Goal: Task Accomplishment & Management: Manage account settings

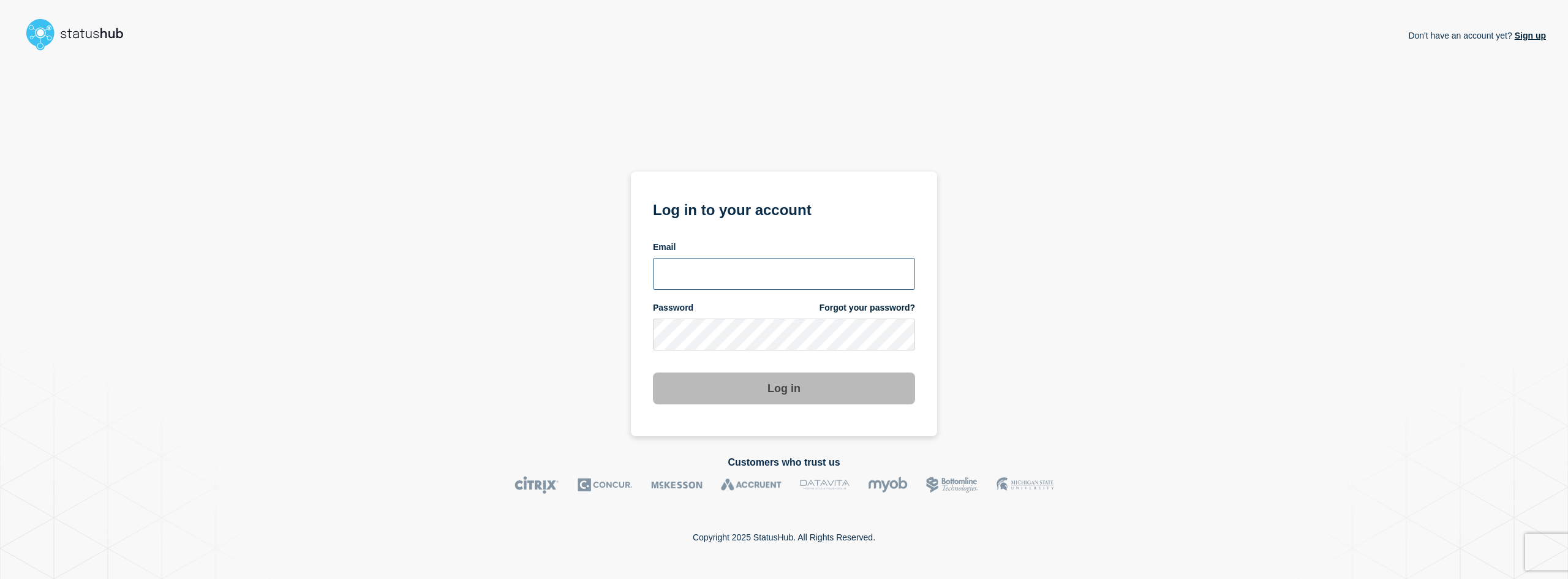
type input "[EMAIL_ADDRESS][DOMAIN_NAME]"
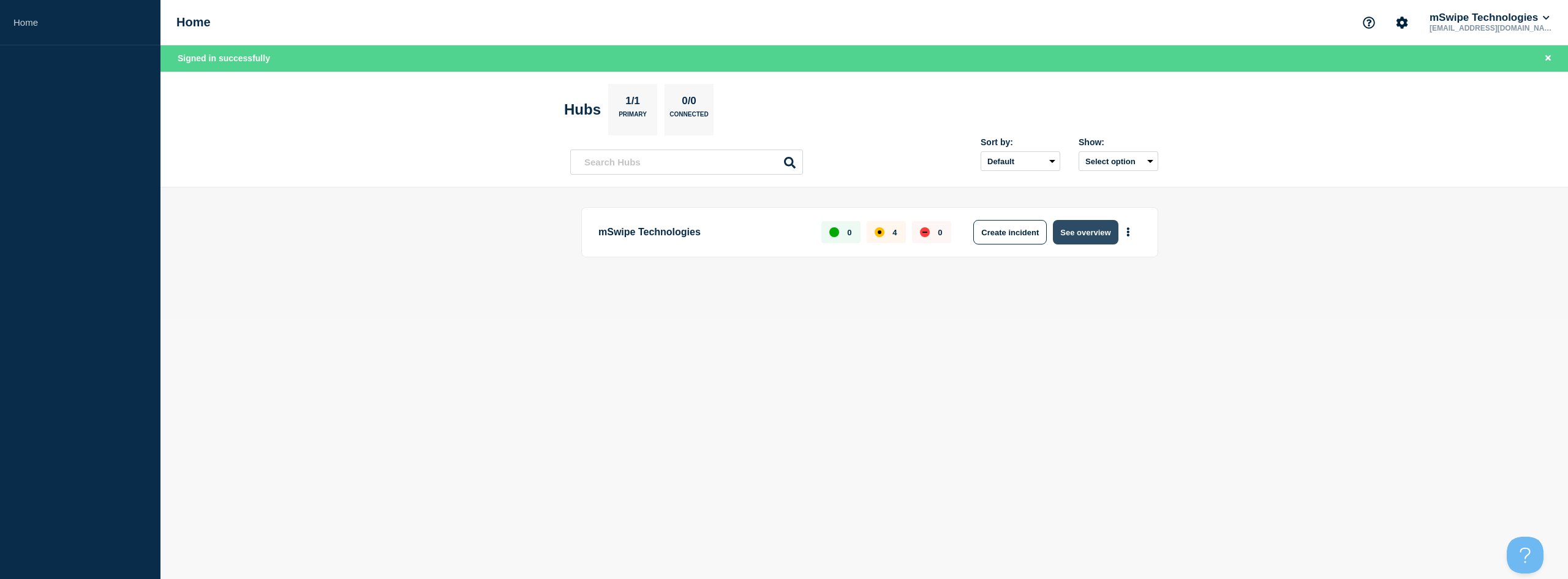
click at [1093, 234] on button "See overview" at bounding box center [1085, 232] width 65 height 25
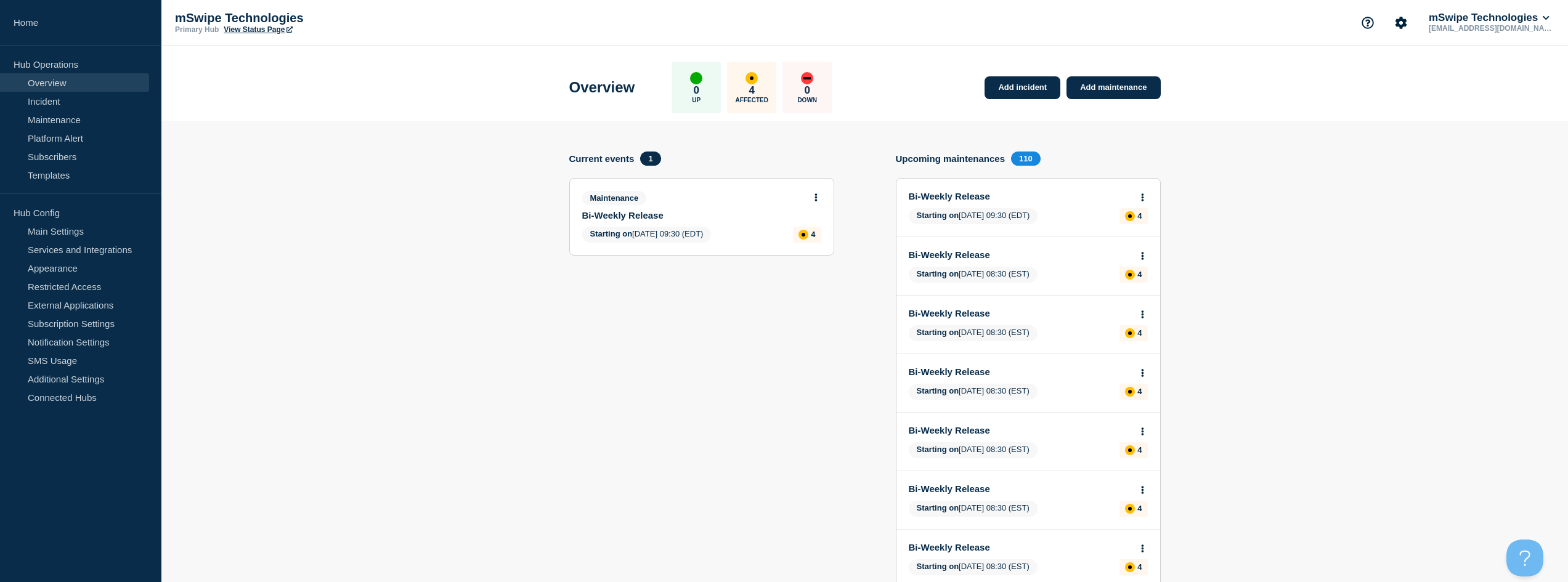
click at [246, 29] on link "View Status Page" at bounding box center [257, 29] width 68 height 9
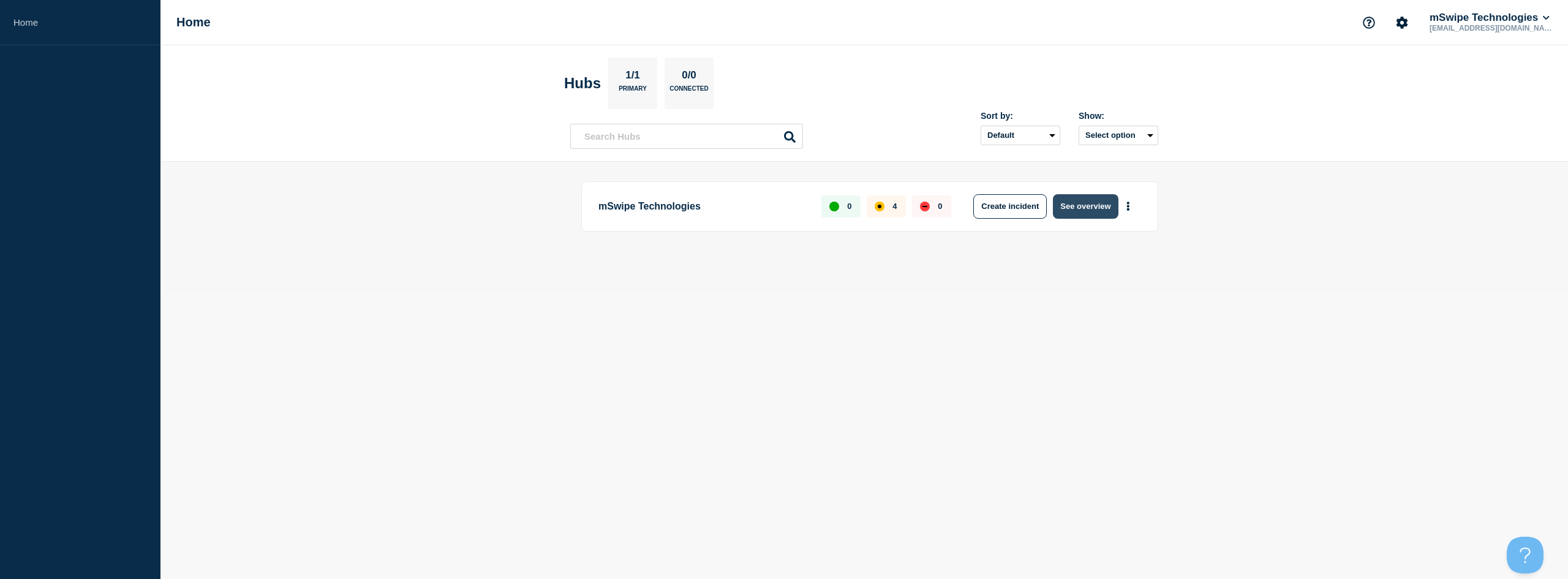
click at [1090, 206] on button "See overview" at bounding box center [1085, 206] width 65 height 25
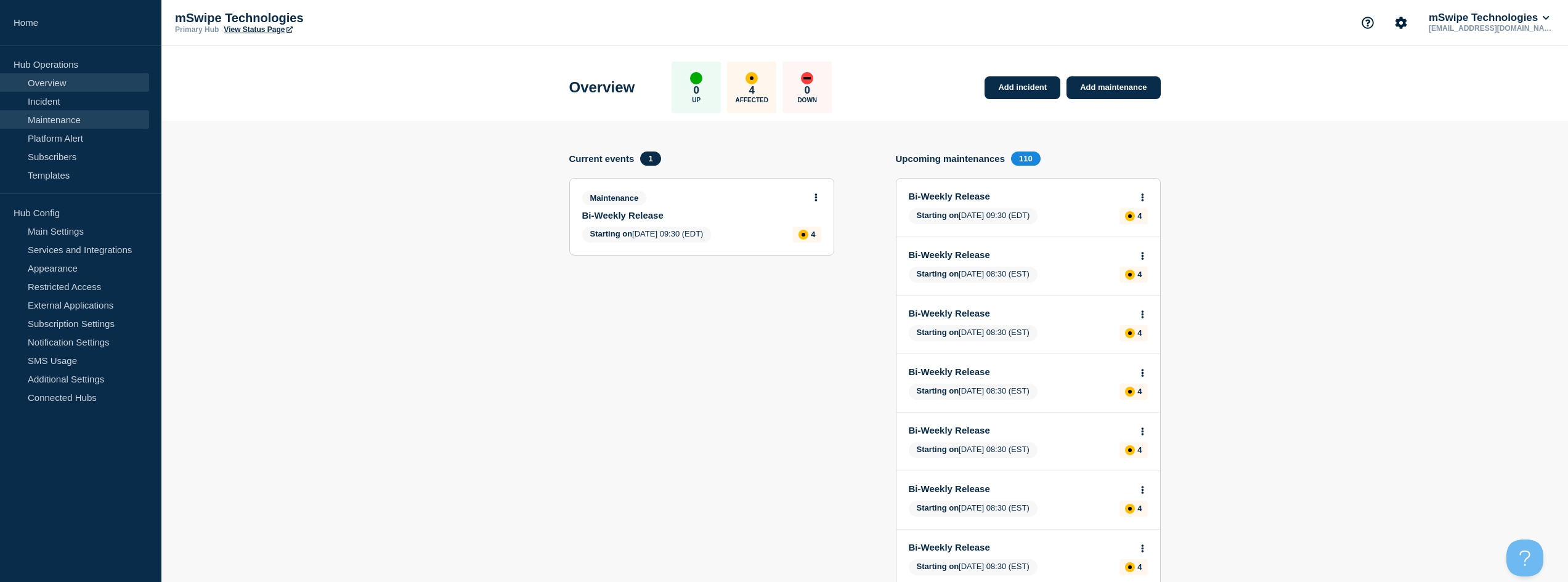
click at [56, 121] on link "Maintenance" at bounding box center [74, 119] width 149 height 18
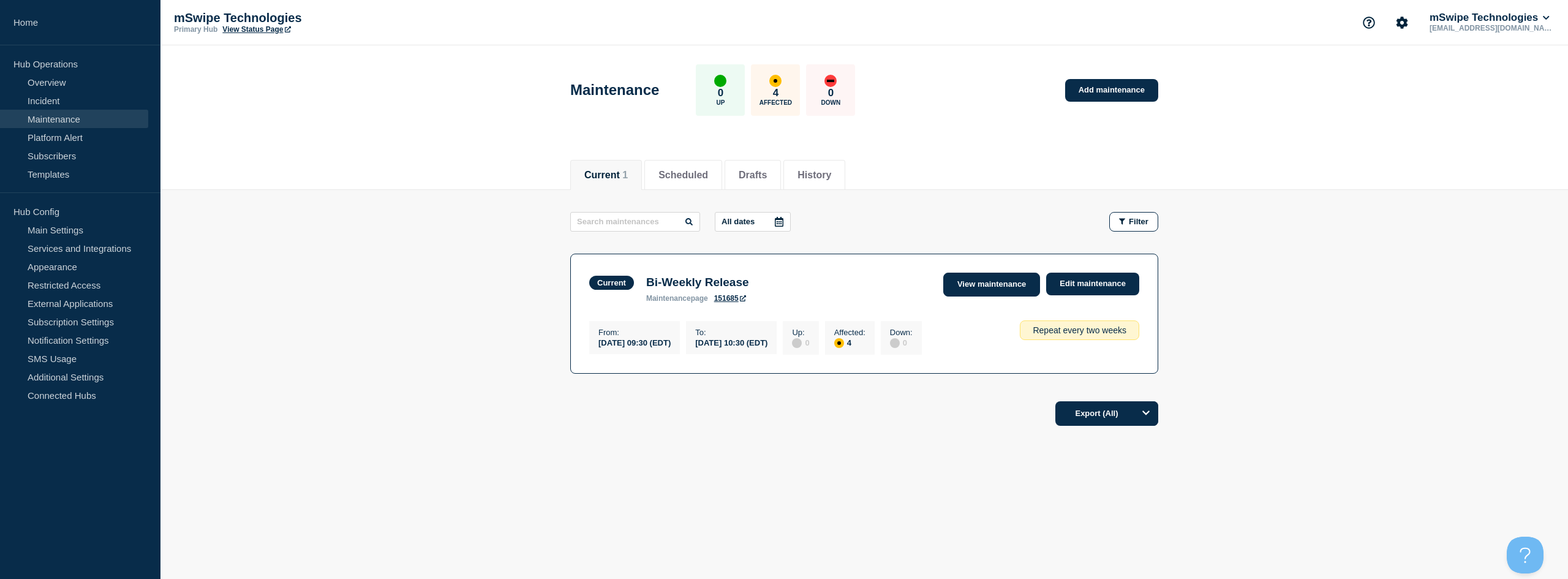
click at [1005, 286] on link "View maintenance" at bounding box center [991, 284] width 97 height 24
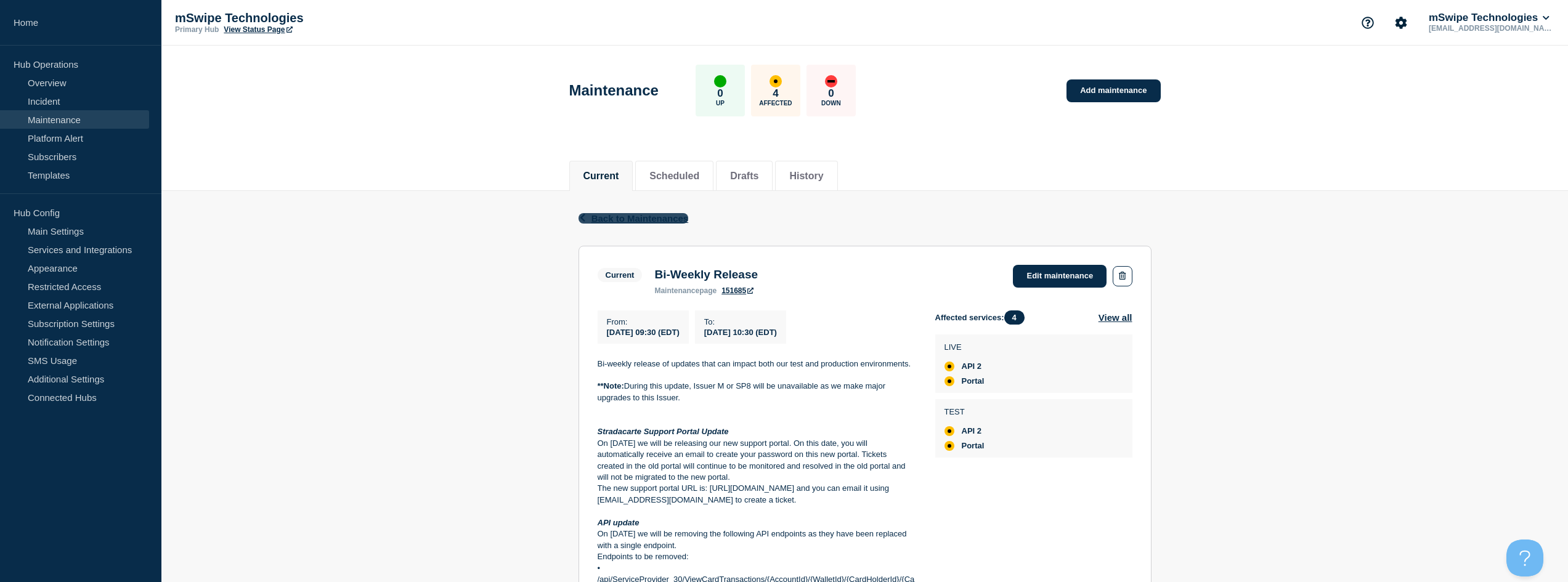
click at [629, 220] on span "Back to Maintenances" at bounding box center [640, 219] width 97 height 10
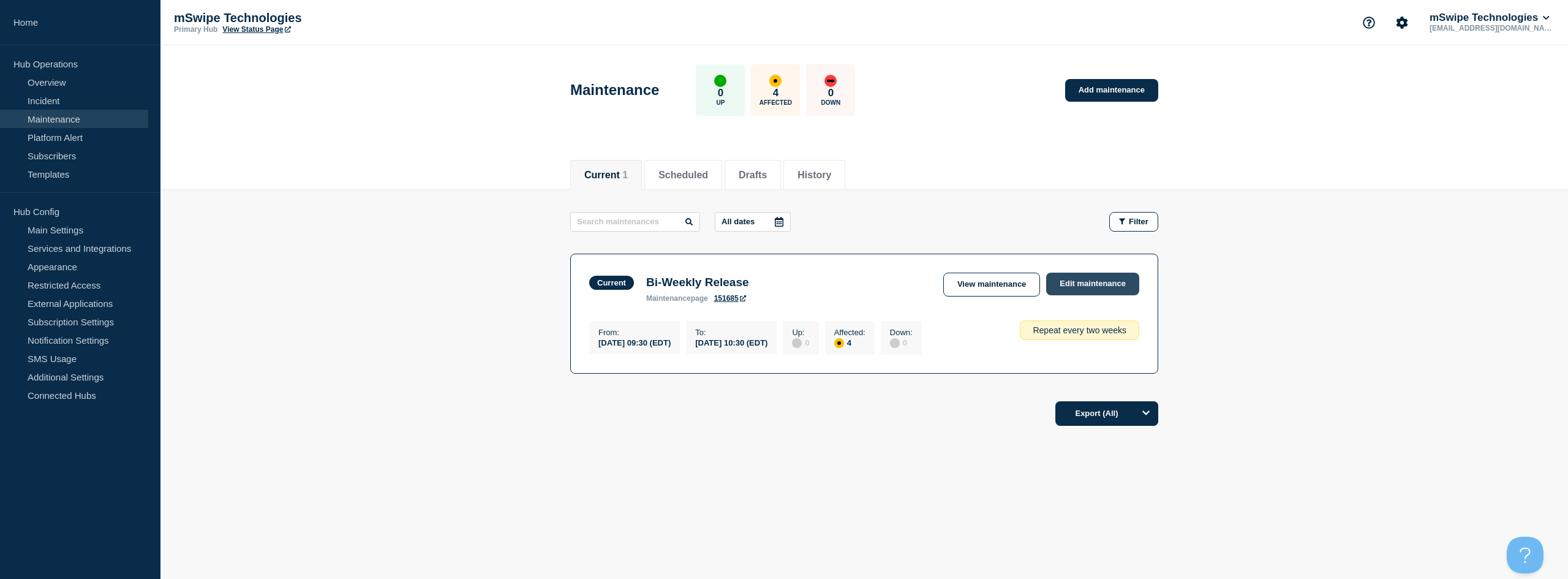
click at [1102, 286] on link "Edit maintenance" at bounding box center [1092, 284] width 93 height 22
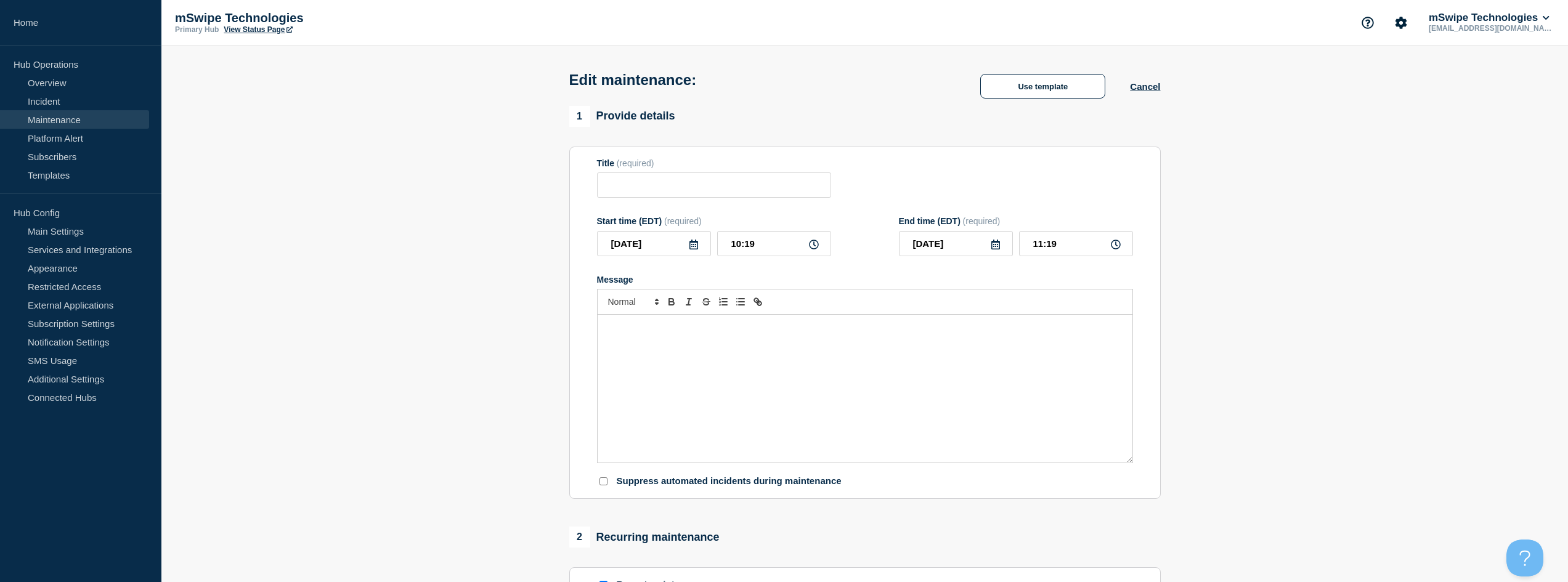
type input "Bi-Weekly Release"
type input "09:30"
type input "10:30"
checkbox input "true"
checkbox input "false"
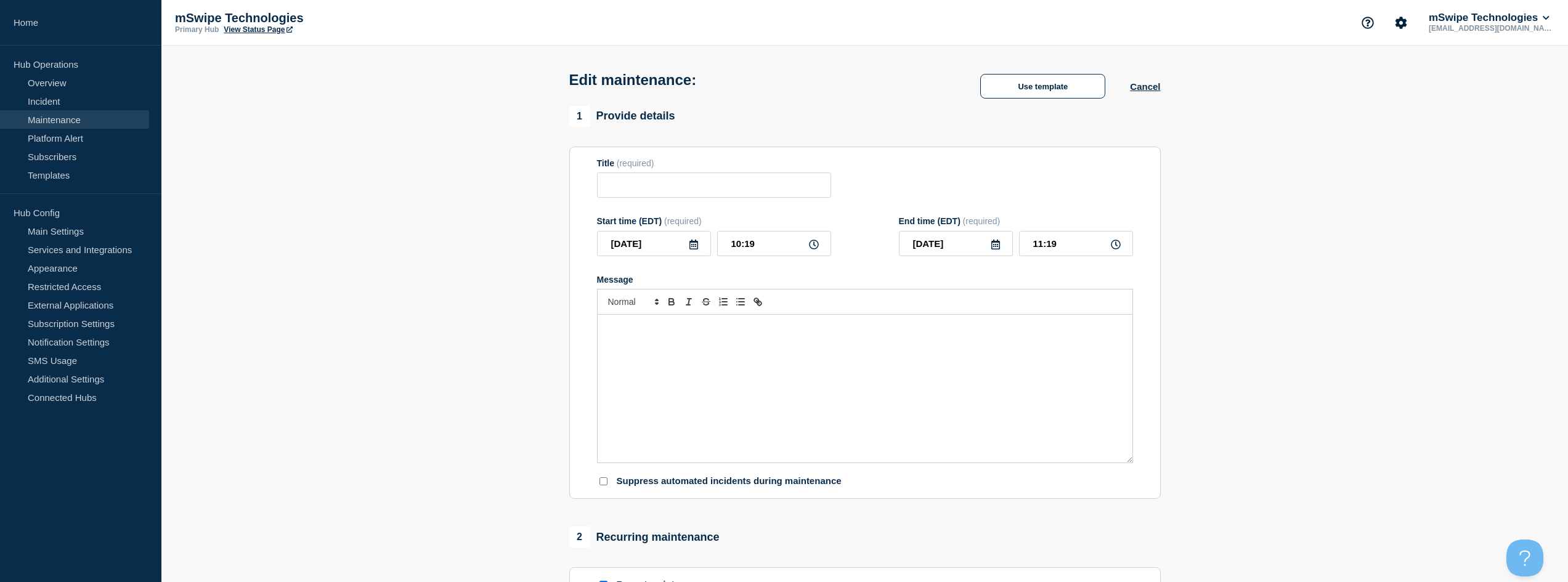
checkbox input "true"
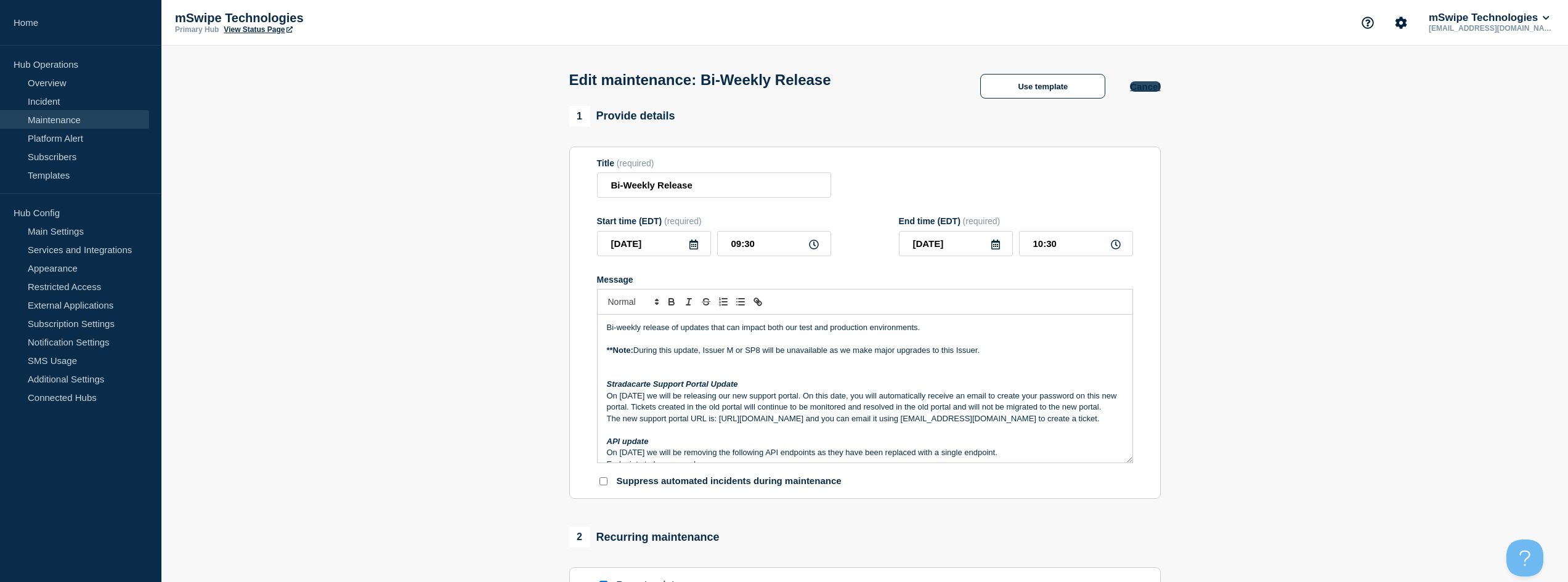
click at [1143, 85] on button "Cancel" at bounding box center [1145, 86] width 30 height 10
